Goal: Transaction & Acquisition: Purchase product/service

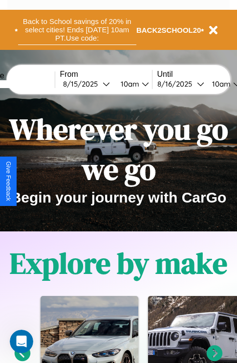
click at [77, 30] on button "Back to School savings of 20% in select cities! Ends 9/1 at 10am PT. Use code:" at bounding box center [77, 30] width 118 height 30
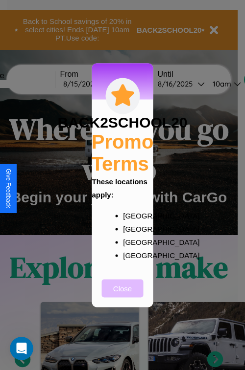
click at [122, 295] on button "Close" at bounding box center [123, 288] width 42 height 18
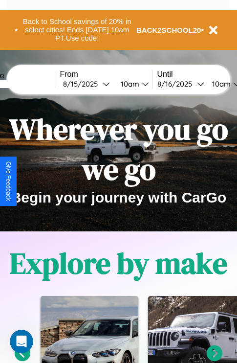
click at [33, 84] on input "text" at bounding box center [17, 84] width 73 height 8
type input "*********"
click at [98, 84] on div "8 / 15 / 2025" at bounding box center [83, 83] width 40 height 9
select select "*"
select select "****"
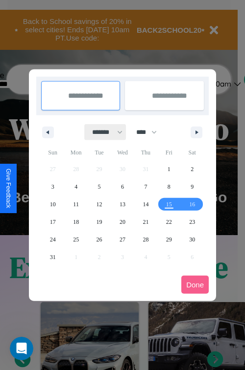
click at [103, 132] on select "******* ******** ***** ***** *** **** **** ****** ********* ******* ******** **…" at bounding box center [106, 132] width 42 height 16
select select "*"
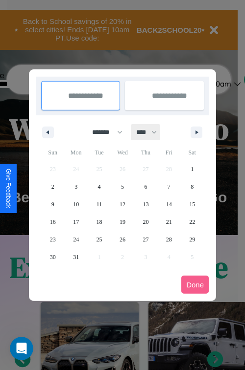
click at [151, 132] on select "**** **** **** **** **** **** **** **** **** **** **** **** **** **** **** ****…" at bounding box center [145, 132] width 29 height 16
select select "****"
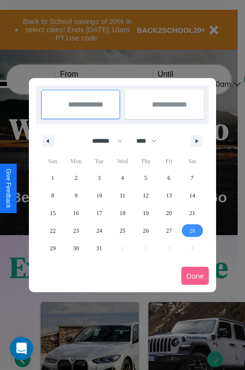
click at [192, 231] on span "28" at bounding box center [192, 231] width 6 height 18
type input "**********"
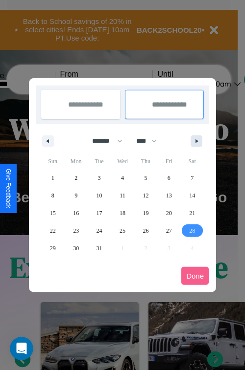
click at [196, 141] on icon "button" at bounding box center [198, 141] width 5 height 4
select select "*"
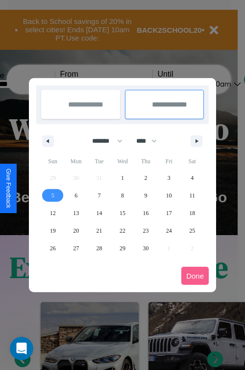
click at [52, 195] on span "5" at bounding box center [52, 196] width 3 height 18
type input "**********"
select select "*"
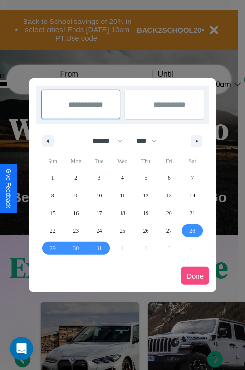
click at [195, 276] on button "Done" at bounding box center [194, 276] width 27 height 18
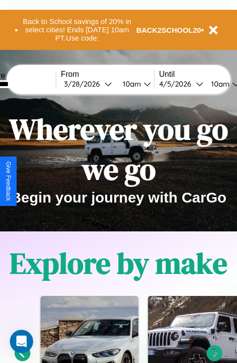
click at [142, 84] on div "10am" at bounding box center [131, 83] width 26 height 9
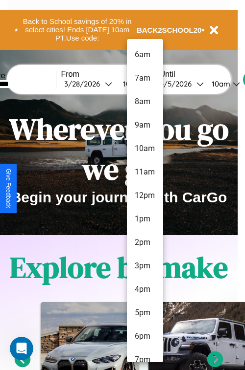
click at [144, 290] on li "4pm" at bounding box center [145, 289] width 36 height 23
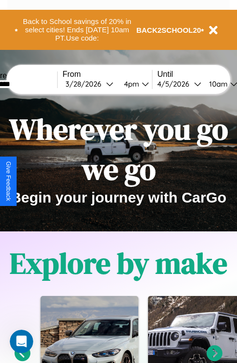
click at [230, 84] on div "10am" at bounding box center [218, 83] width 26 height 9
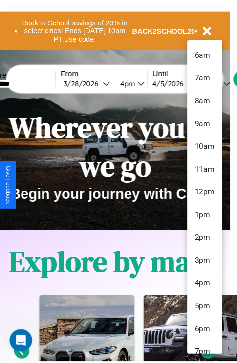
scroll to position [33, 0]
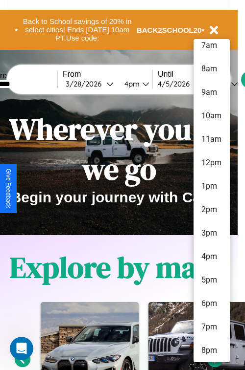
click at [211, 351] on li "8pm" at bounding box center [211, 350] width 36 height 23
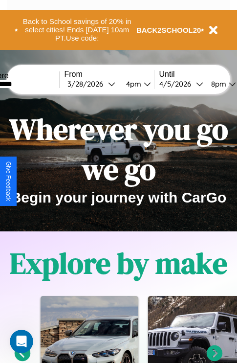
scroll to position [0, 32]
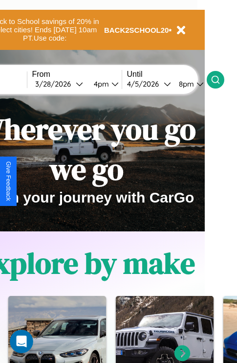
click at [221, 79] on icon at bounding box center [216, 80] width 10 height 10
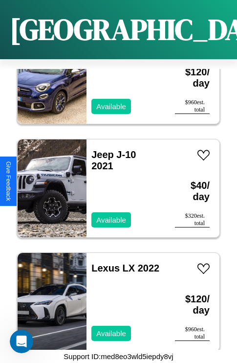
scroll to position [2194, 0]
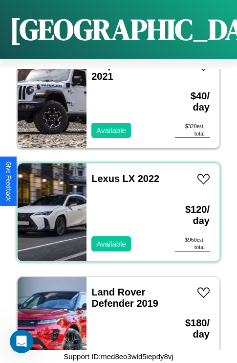
click at [115, 207] on div "Lexus LX 2022 Available" at bounding box center [126, 212] width 79 height 98
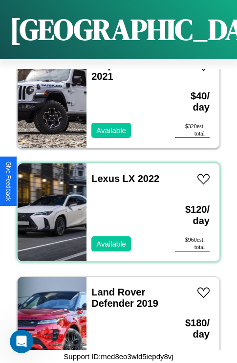
click at [115, 207] on div "Lexus LX 2022 Available" at bounding box center [126, 212] width 79 height 98
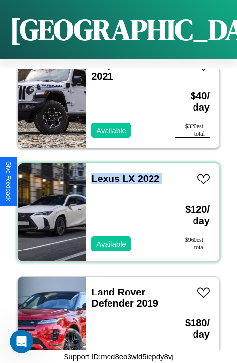
click at [115, 207] on div "Lexus LX 2022 Available" at bounding box center [126, 212] width 79 height 98
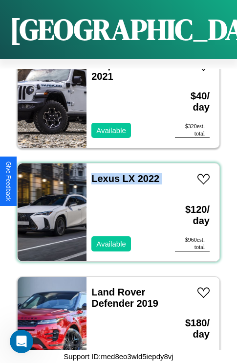
click at [115, 207] on div "Lexus LX 2022 Available" at bounding box center [126, 212] width 79 height 98
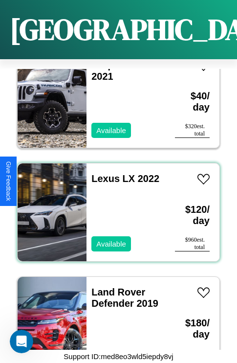
click at [115, 207] on div "Lexus LX 2022 Available" at bounding box center [126, 212] width 79 height 98
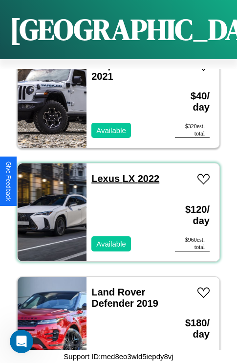
click at [103, 173] on link "Lexus LX 2022" at bounding box center [126, 178] width 68 height 11
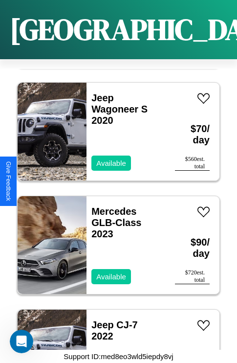
scroll to position [5487, 0]
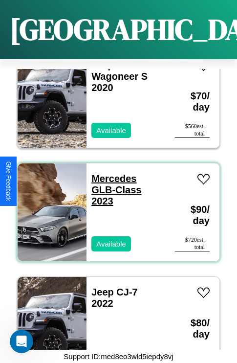
click at [111, 173] on link "Mercedes GLB-Class 2023" at bounding box center [117, 189] width 50 height 33
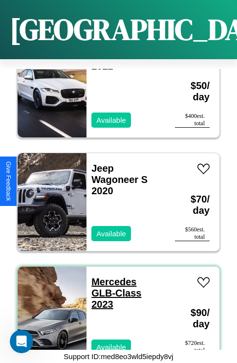
scroll to position [5373, 0]
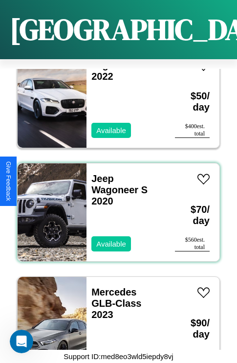
click at [115, 207] on div "Jeep Wagoneer S 2020 Available" at bounding box center [126, 212] width 79 height 98
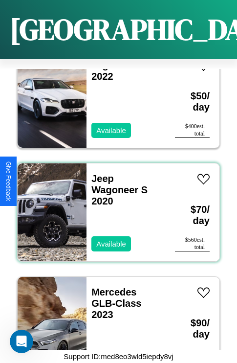
click at [115, 207] on div "Jeep Wagoneer S 2020 Available" at bounding box center [126, 212] width 79 height 98
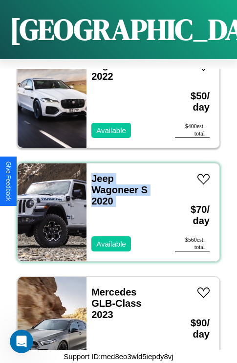
click at [115, 207] on div "Jeep Wagoneer S 2020 Available" at bounding box center [126, 212] width 79 height 98
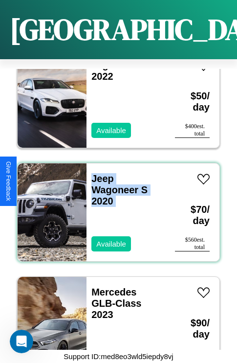
click at [115, 207] on div "Jeep Wagoneer S 2020 Available" at bounding box center [126, 212] width 79 height 98
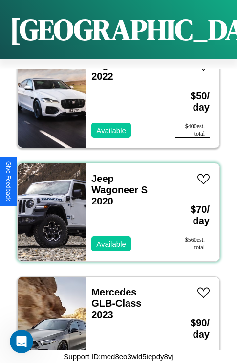
click at [115, 207] on div "Jeep Wagoneer S 2020 Available" at bounding box center [126, 212] width 79 height 98
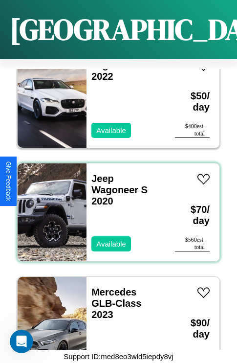
click at [115, 207] on div "Jeep Wagoneer S 2020 Available" at bounding box center [126, 212] width 79 height 98
click at [100, 173] on link "Jeep Wagoneer S 2020" at bounding box center [120, 189] width 56 height 33
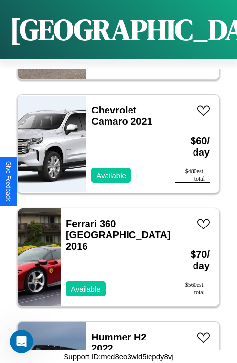
scroll to position [7644, 0]
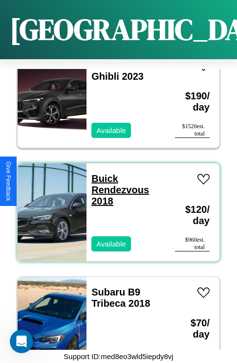
click at [102, 173] on link "Buick Rendezvous 2018" at bounding box center [121, 189] width 58 height 33
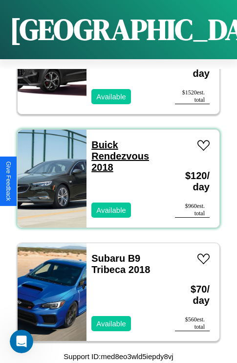
scroll to position [7681, 0]
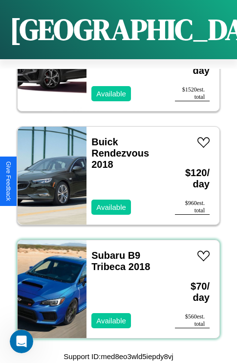
click at [115, 283] on div "Subaru B9 Tribeca 2018 Available" at bounding box center [126, 289] width 79 height 98
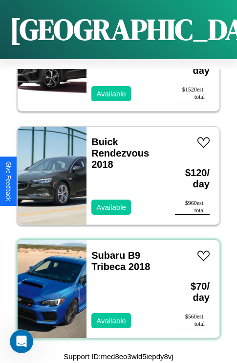
click at [115, 283] on div "Subaru B9 Tribeca 2018 Available" at bounding box center [126, 289] width 79 height 98
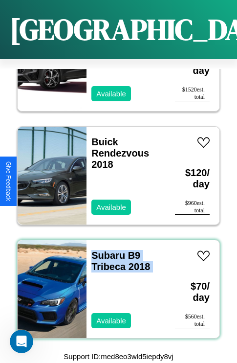
click at [115, 283] on div "Subaru B9 Tribeca 2018 Available" at bounding box center [126, 289] width 79 height 98
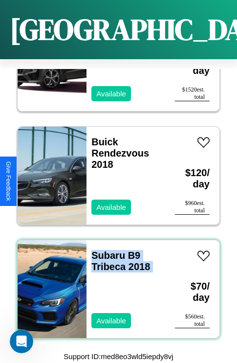
click at [115, 283] on div "Subaru B9 Tribeca 2018 Available" at bounding box center [126, 289] width 79 height 98
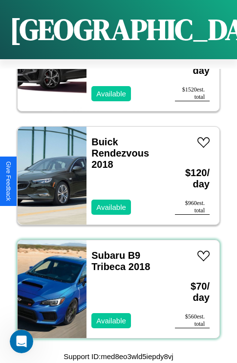
click at [115, 283] on div "Subaru B9 Tribeca 2018 Available" at bounding box center [126, 289] width 79 height 98
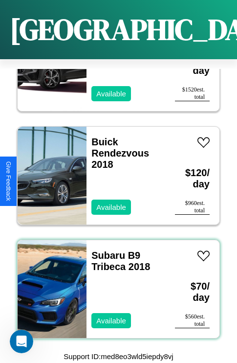
click at [115, 283] on div "Subaru B9 Tribeca 2018 Available" at bounding box center [126, 289] width 79 height 98
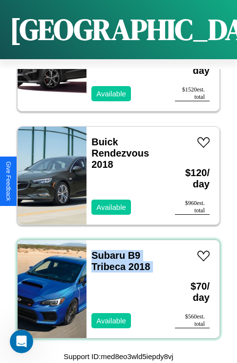
click at [115, 283] on div "Subaru B9 Tribeca 2018 Available" at bounding box center [126, 289] width 79 height 98
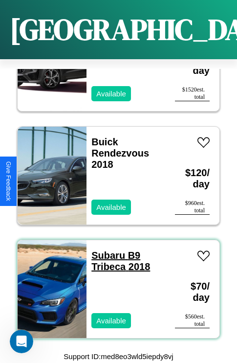
click at [105, 250] on link "Subaru B9 Tribeca 2018" at bounding box center [121, 261] width 59 height 22
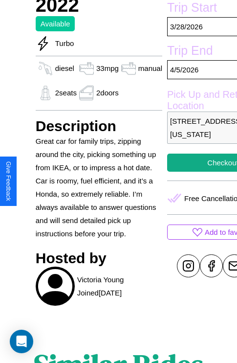
scroll to position [269, 0]
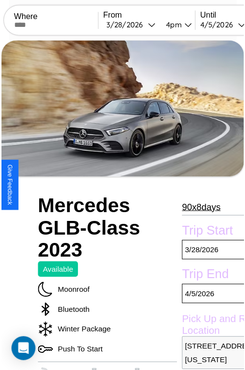
scroll to position [63, 47]
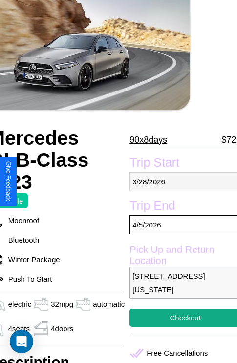
click at [181, 182] on p "3 / 28 / 2026" at bounding box center [186, 181] width 112 height 19
select select "*"
select select "****"
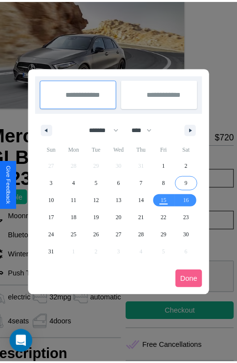
scroll to position [0, 47]
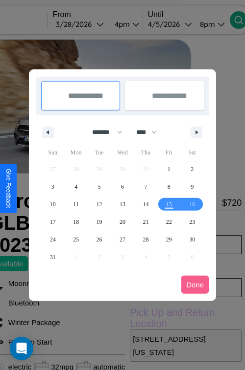
click at [95, 24] on div at bounding box center [122, 185] width 245 height 370
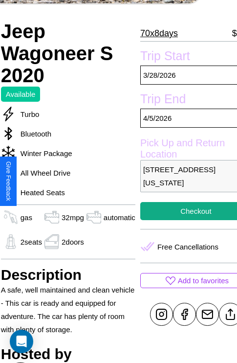
scroll to position [185, 41]
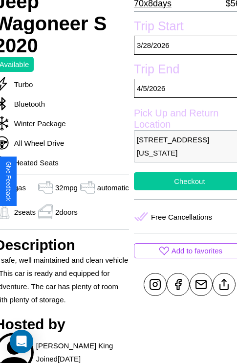
click at [182, 181] on button "Checkout" at bounding box center [190, 181] width 112 height 18
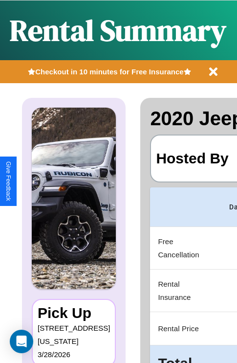
scroll to position [0, 185]
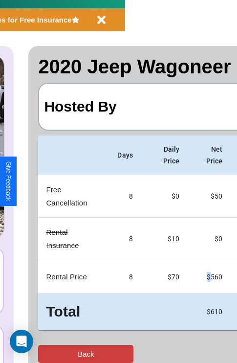
click at [47, 354] on button "Back" at bounding box center [85, 354] width 95 height 18
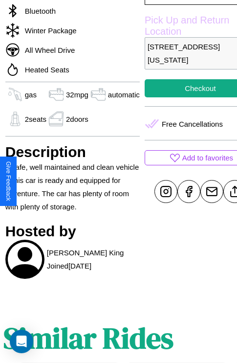
scroll to position [288, 31]
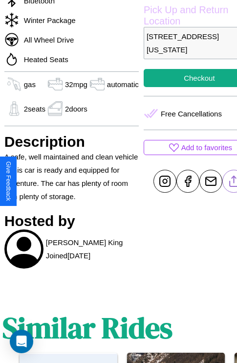
click at [234, 181] on line at bounding box center [234, 180] width 0 height 7
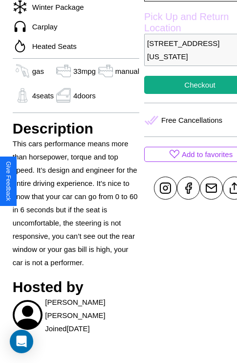
scroll to position [347, 23]
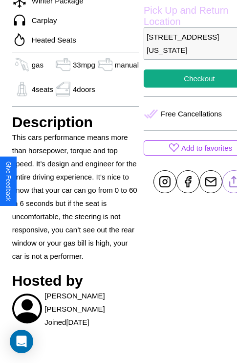
click at [234, 182] on line at bounding box center [234, 180] width 0 height 7
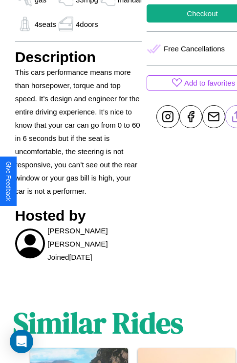
scroll to position [545, 15]
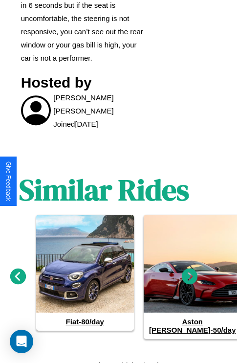
click at [190, 272] on icon at bounding box center [190, 276] width 16 height 16
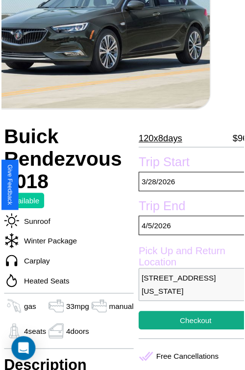
scroll to position [107, 33]
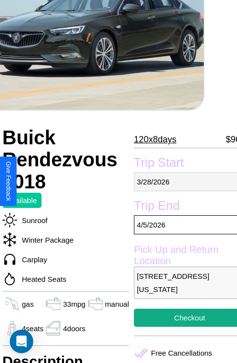
click at [182, 182] on p "[DATE]" at bounding box center [190, 181] width 112 height 19
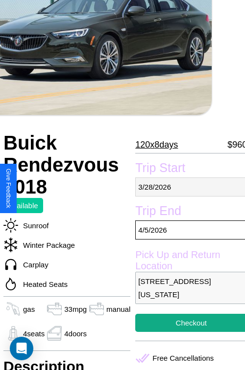
select select "*"
select select "****"
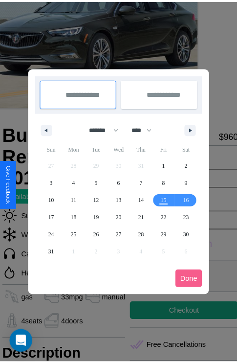
scroll to position [0, 33]
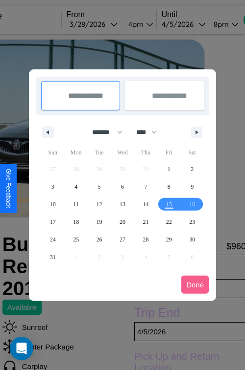
click at [109, 24] on div at bounding box center [122, 185] width 245 height 370
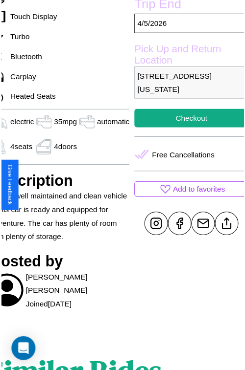
scroll to position [305, 47]
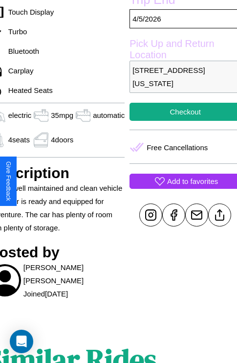
click at [181, 181] on p "Add to favorites" at bounding box center [192, 181] width 51 height 13
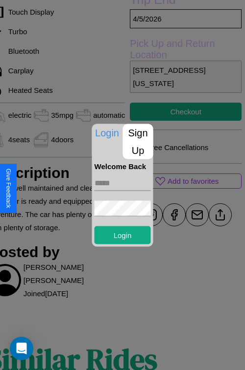
click at [138, 141] on p "Sign Up" at bounding box center [138, 141] width 30 height 35
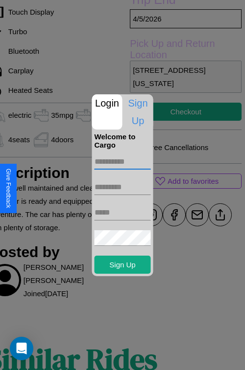
click at [122, 162] on input "text" at bounding box center [122, 162] width 56 height 16
type input "******"
click at [122, 187] on input "text" at bounding box center [122, 188] width 56 height 16
type input "*********"
click at [122, 212] on input "text" at bounding box center [122, 213] width 56 height 16
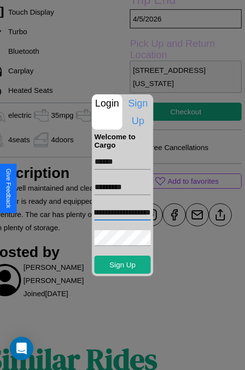
scroll to position [0, 42]
type input "**********"
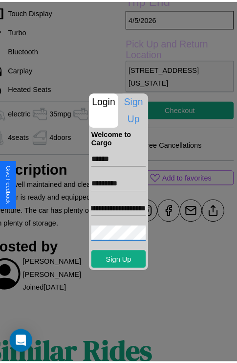
scroll to position [0, 0]
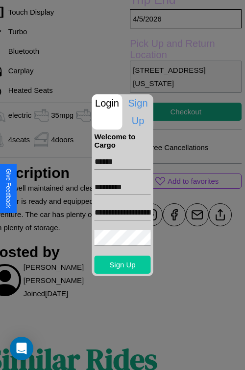
click at [122, 265] on button "Sign Up" at bounding box center [122, 265] width 56 height 18
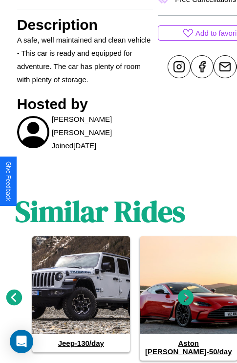
scroll to position [475, 15]
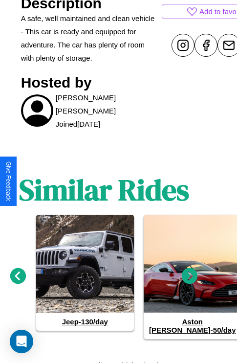
click at [190, 272] on icon at bounding box center [190, 276] width 16 height 16
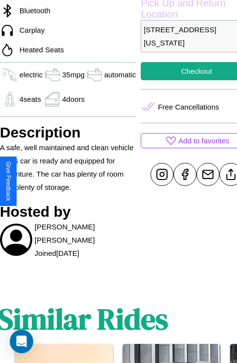
scroll to position [339, 37]
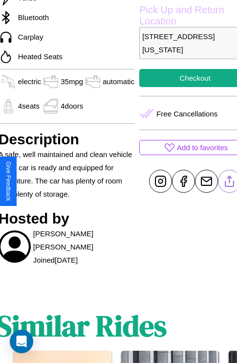
click at [230, 181] on line at bounding box center [230, 179] width 0 height 7
